Goal: Transaction & Acquisition: Purchase product/service

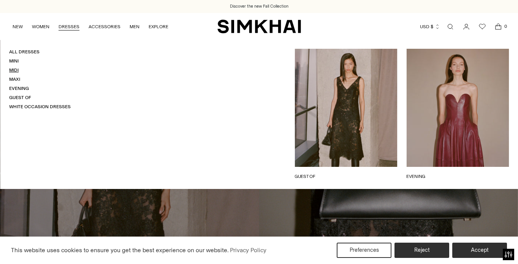
click at [14, 69] on link "Midi" at bounding box center [14, 69] width 10 height 5
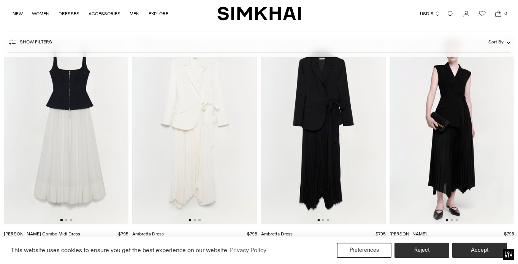
scroll to position [1192, 0]
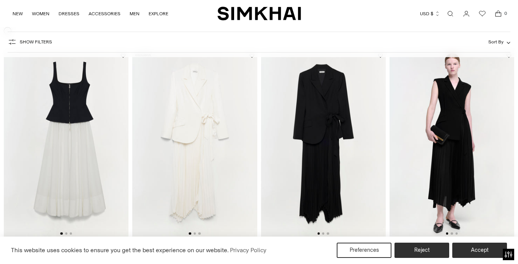
click at [322, 234] on div at bounding box center [324, 233] width 12 height 2
click at [323, 234] on button "Go to slide 2" at bounding box center [323, 233] width 2 height 2
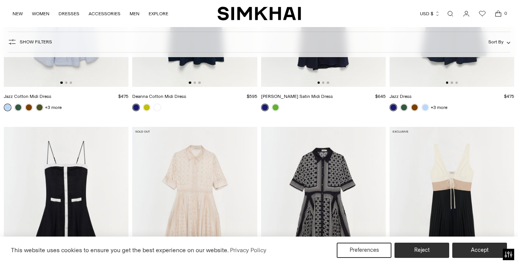
scroll to position [3971, 0]
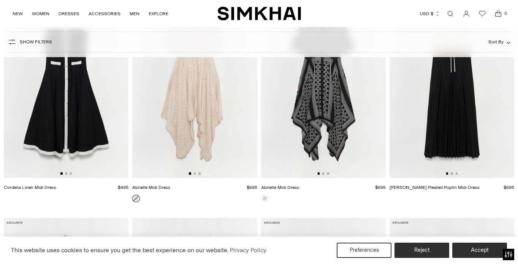
click at [447, 15] on link "Open search modal" at bounding box center [450, 13] width 15 height 15
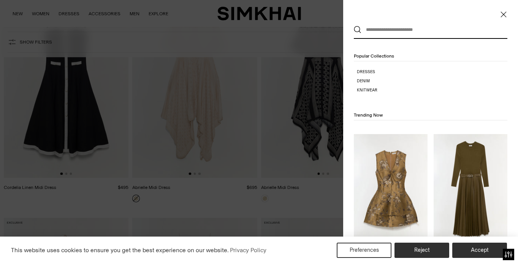
scroll to position [0, 0]
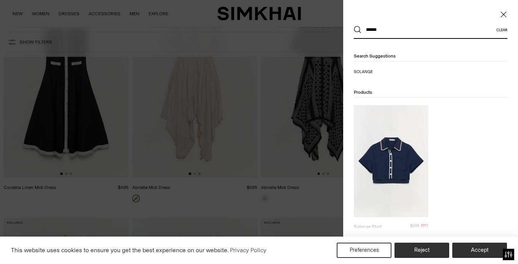
type input "******"
click at [354, 26] on button "Search" at bounding box center [358, 30] width 8 height 8
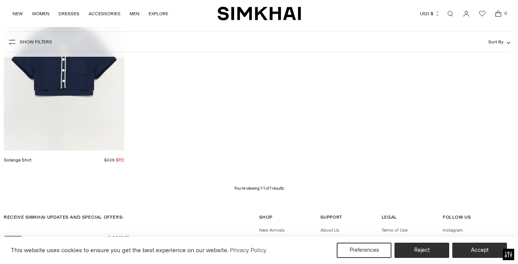
scroll to position [244, 0]
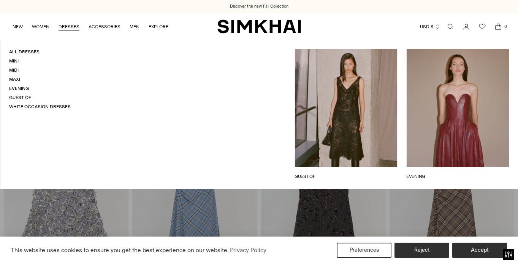
click at [23, 52] on link "All Dresses" at bounding box center [24, 51] width 30 height 5
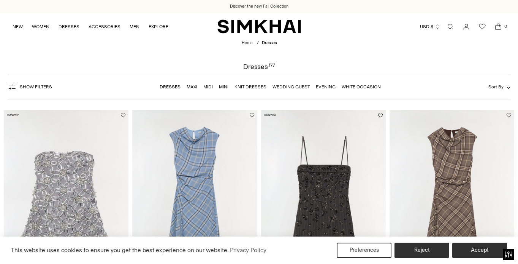
click at [42, 84] on span "Show Filters" at bounding box center [36, 86] width 32 height 5
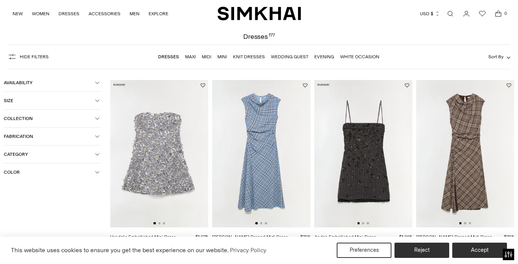
scroll to position [31, 0]
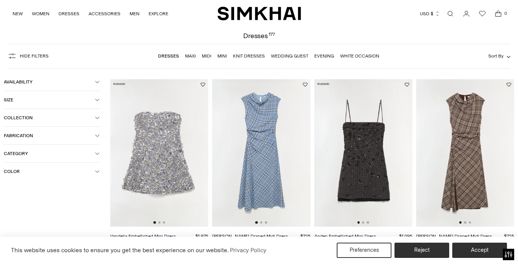
click at [28, 165] on button "Color" at bounding box center [52, 170] width 97 height 17
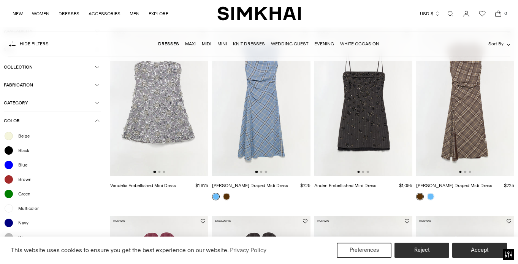
click at [23, 154] on span "Black" at bounding box center [22, 150] width 16 height 7
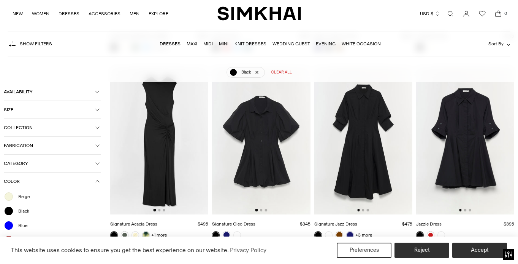
scroll to position [251, 0]
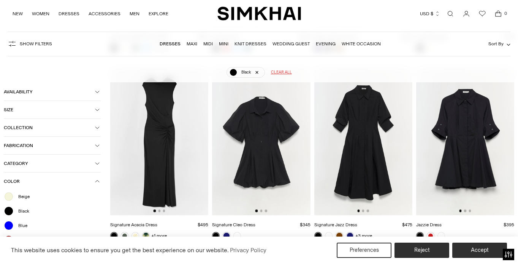
click at [40, 84] on button "Availability" at bounding box center [52, 91] width 97 height 17
click at [35, 142] on button "Fabrication" at bounding box center [52, 145] width 97 height 17
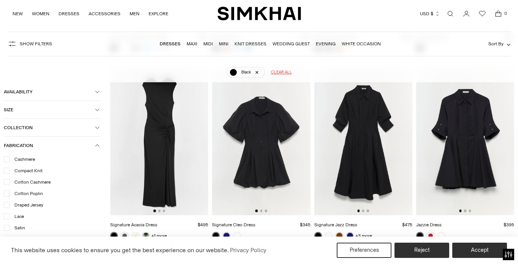
click at [35, 142] on button "Fabrication" at bounding box center [52, 145] width 97 height 17
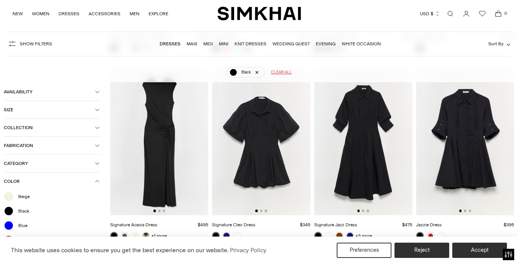
click at [35, 168] on button "Category" at bounding box center [52, 162] width 97 height 17
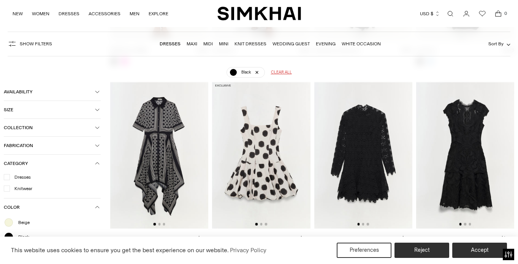
scroll to position [765, 0]
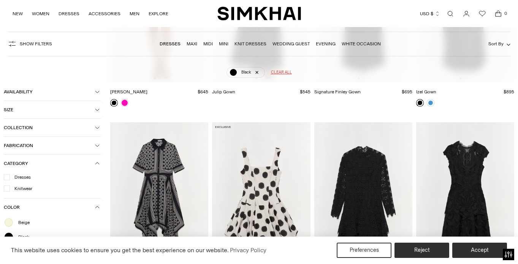
click at [464, 143] on img at bounding box center [465, 195] width 98 height 147
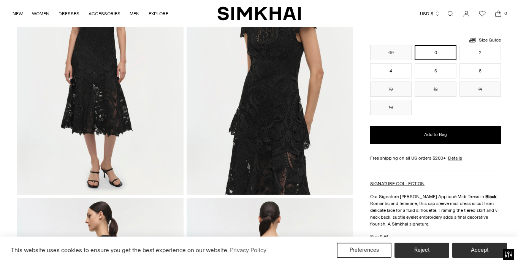
scroll to position [119, 0]
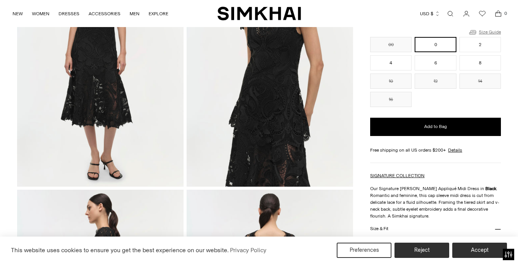
click at [487, 31] on link "Size Guide" at bounding box center [485, 32] width 33 height 10
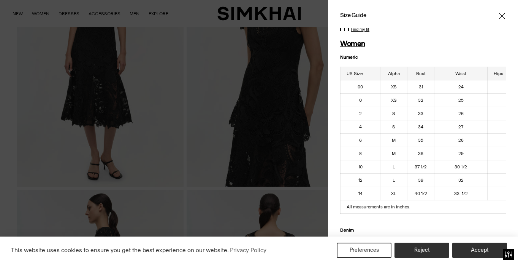
click at [502, 19] on icon "Close" at bounding box center [502, 16] width 6 height 8
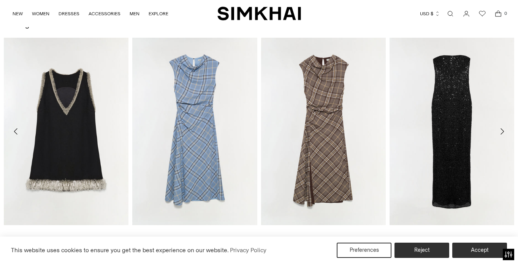
scroll to position [815, 0]
